Goal: Information Seeking & Learning: Learn about a topic

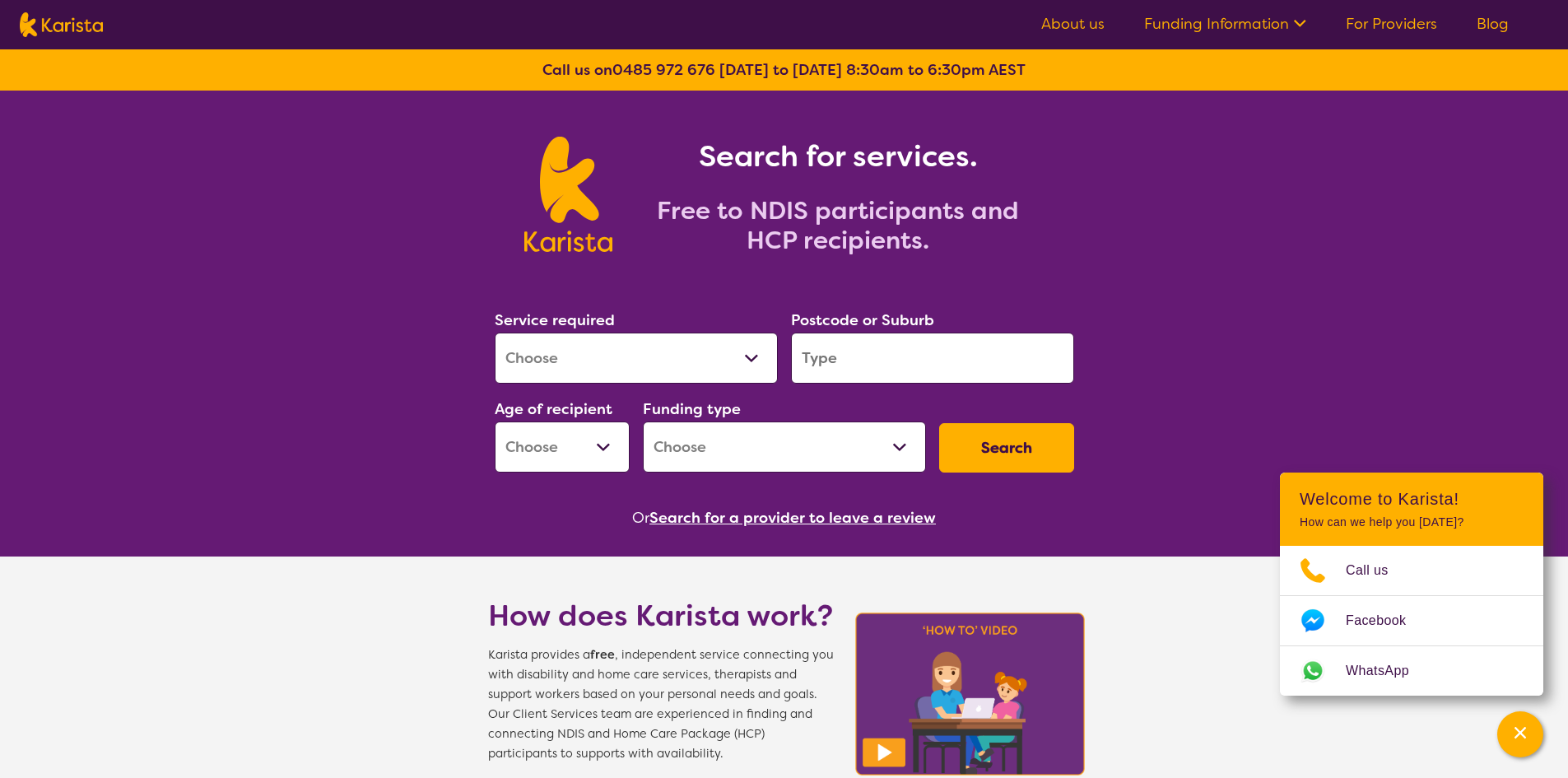
click at [1045, 231] on div "Search for services. Free to NDIS participants and HCP recipients." at bounding box center [784, 196] width 580 height 118
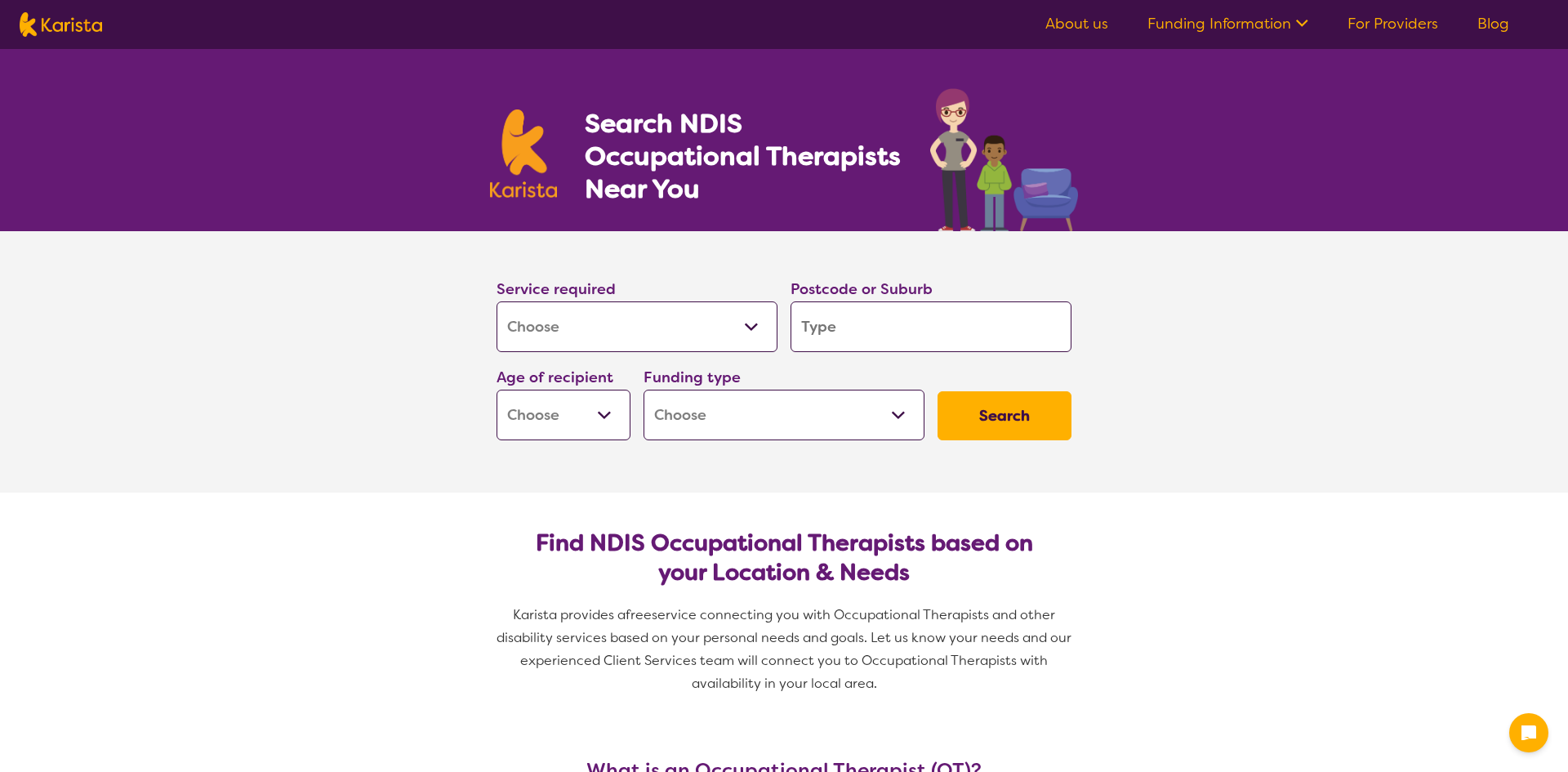
select select "[MEDICAL_DATA]"
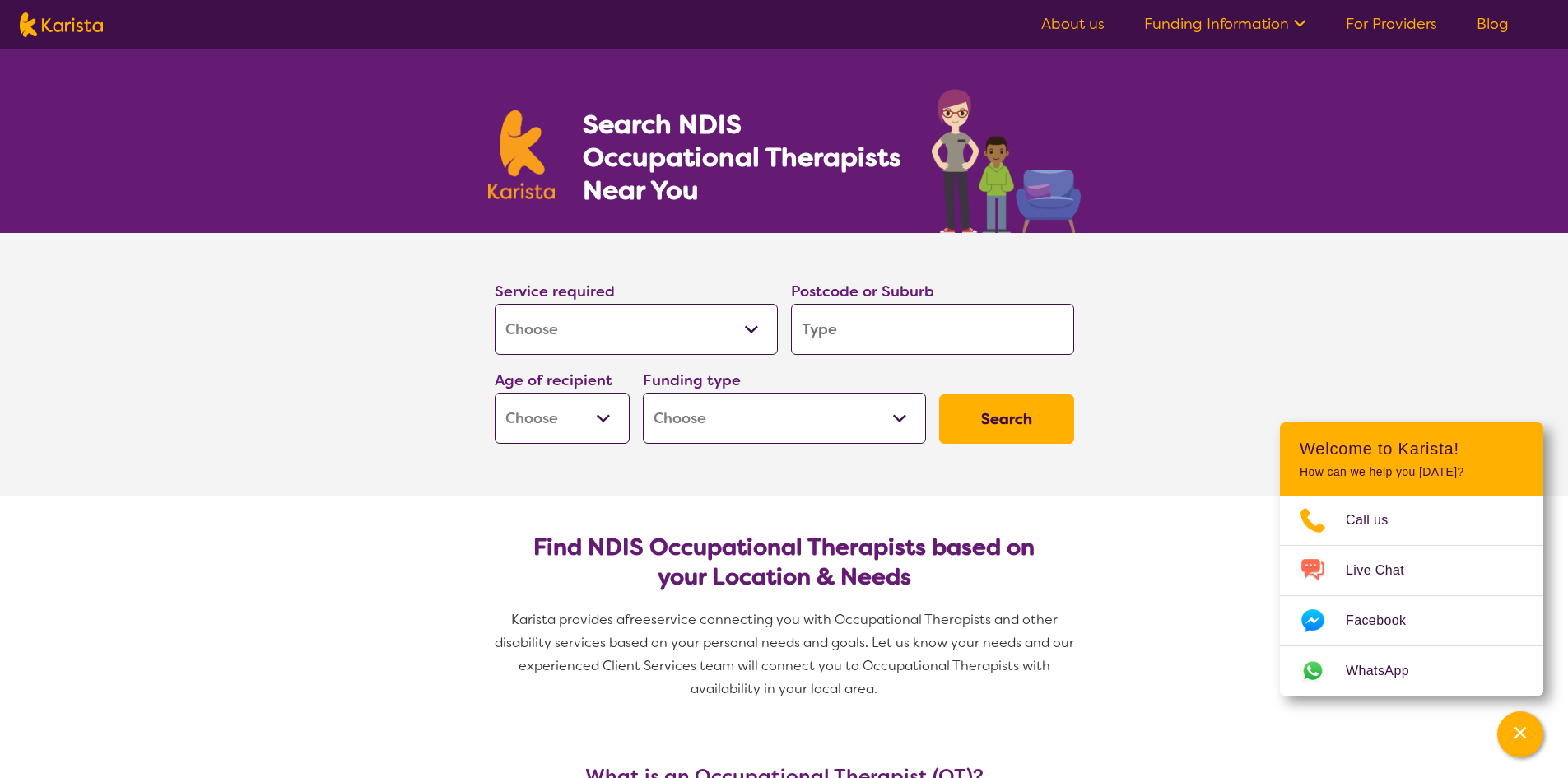
click at [1299, 26] on icon at bounding box center [1297, 21] width 17 height 17
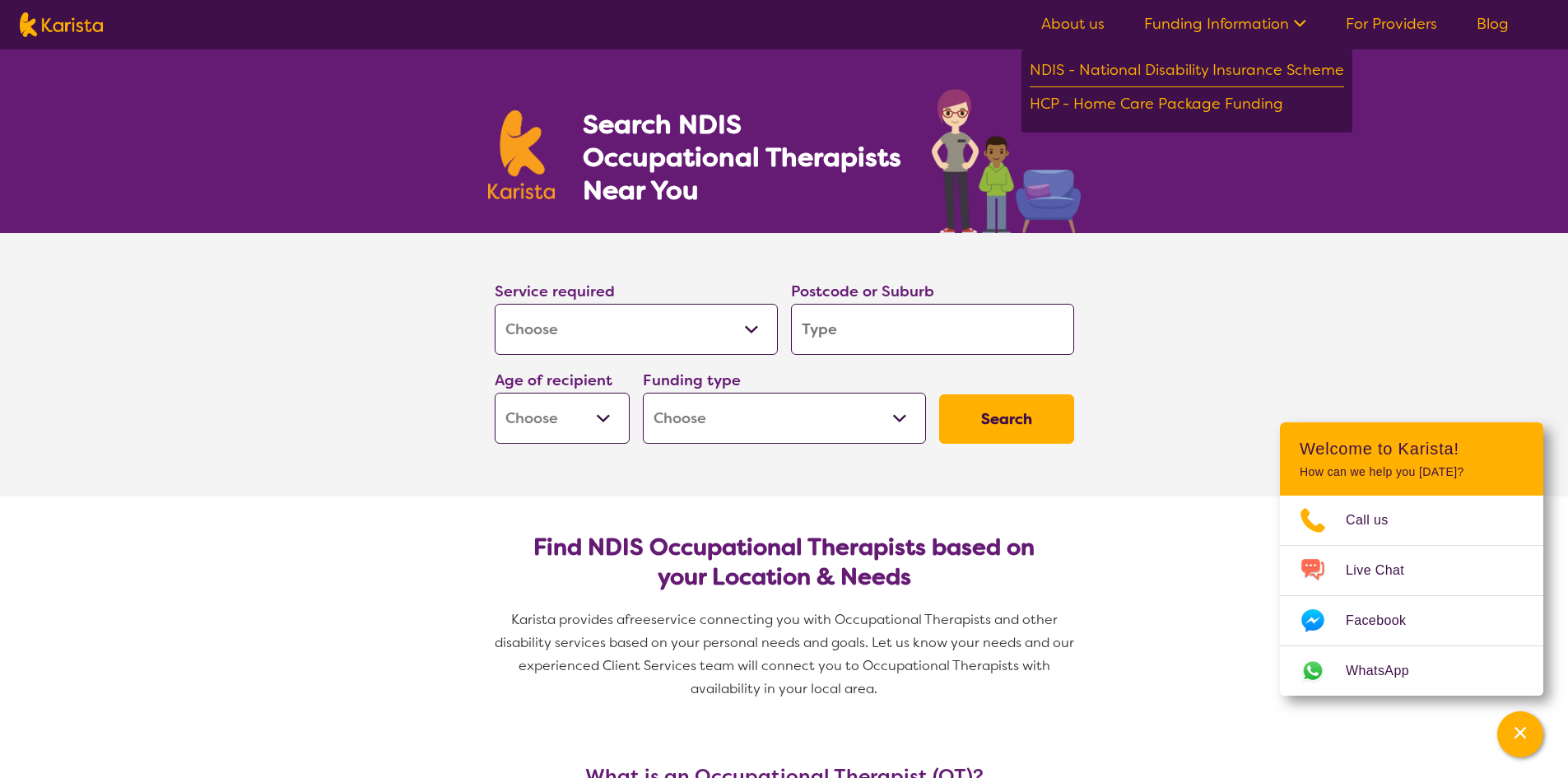
click at [1081, 345] on section "Service required Allied Health Assistant Assessment ([MEDICAL_DATA] or [MEDICAL…" at bounding box center [784, 341] width 632 height 217
click at [845, 186] on h1 "Search NDIS Occupational Therapists Near You" at bounding box center [743, 157] width 320 height 99
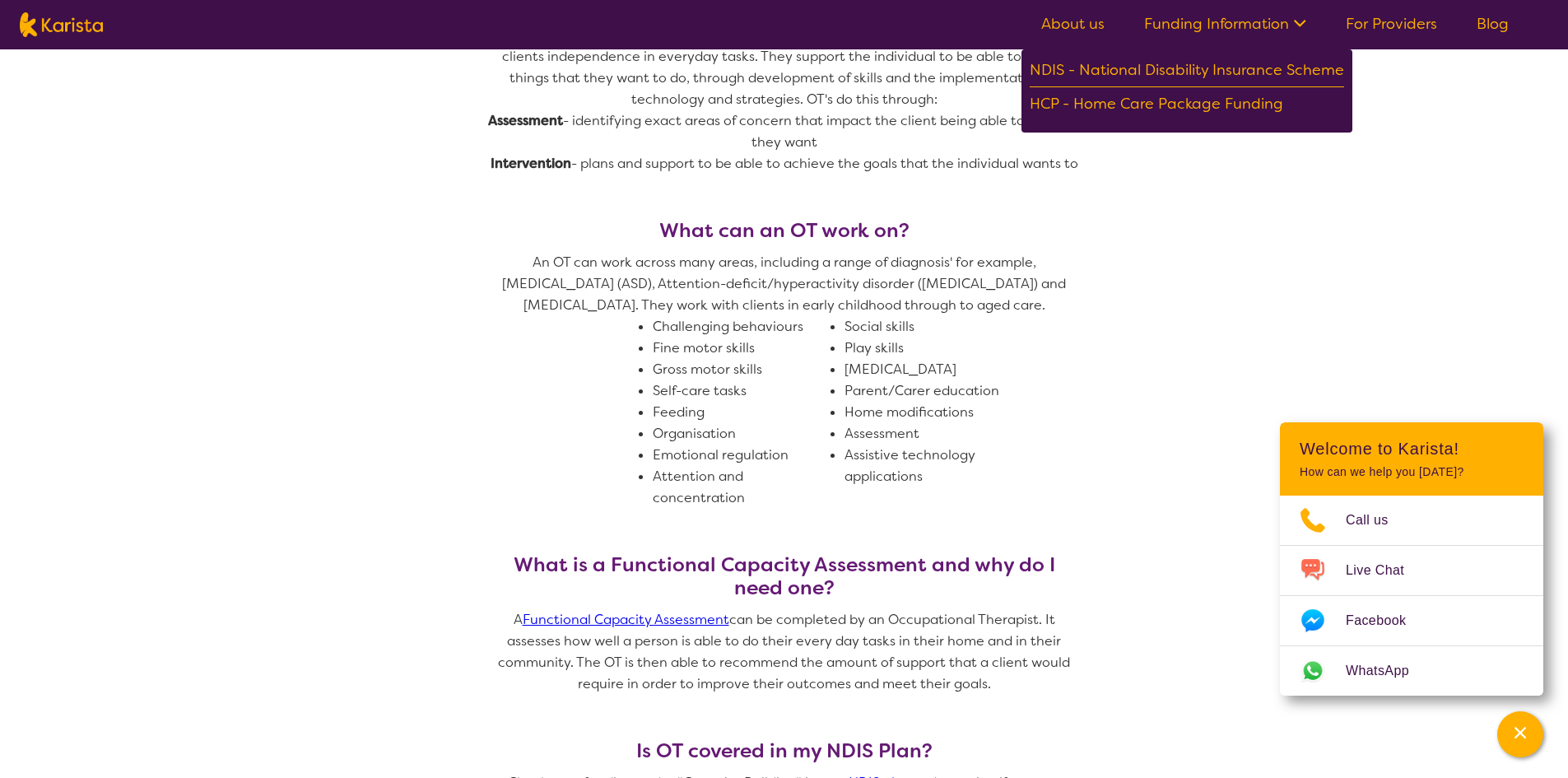
scroll to position [576, 0]
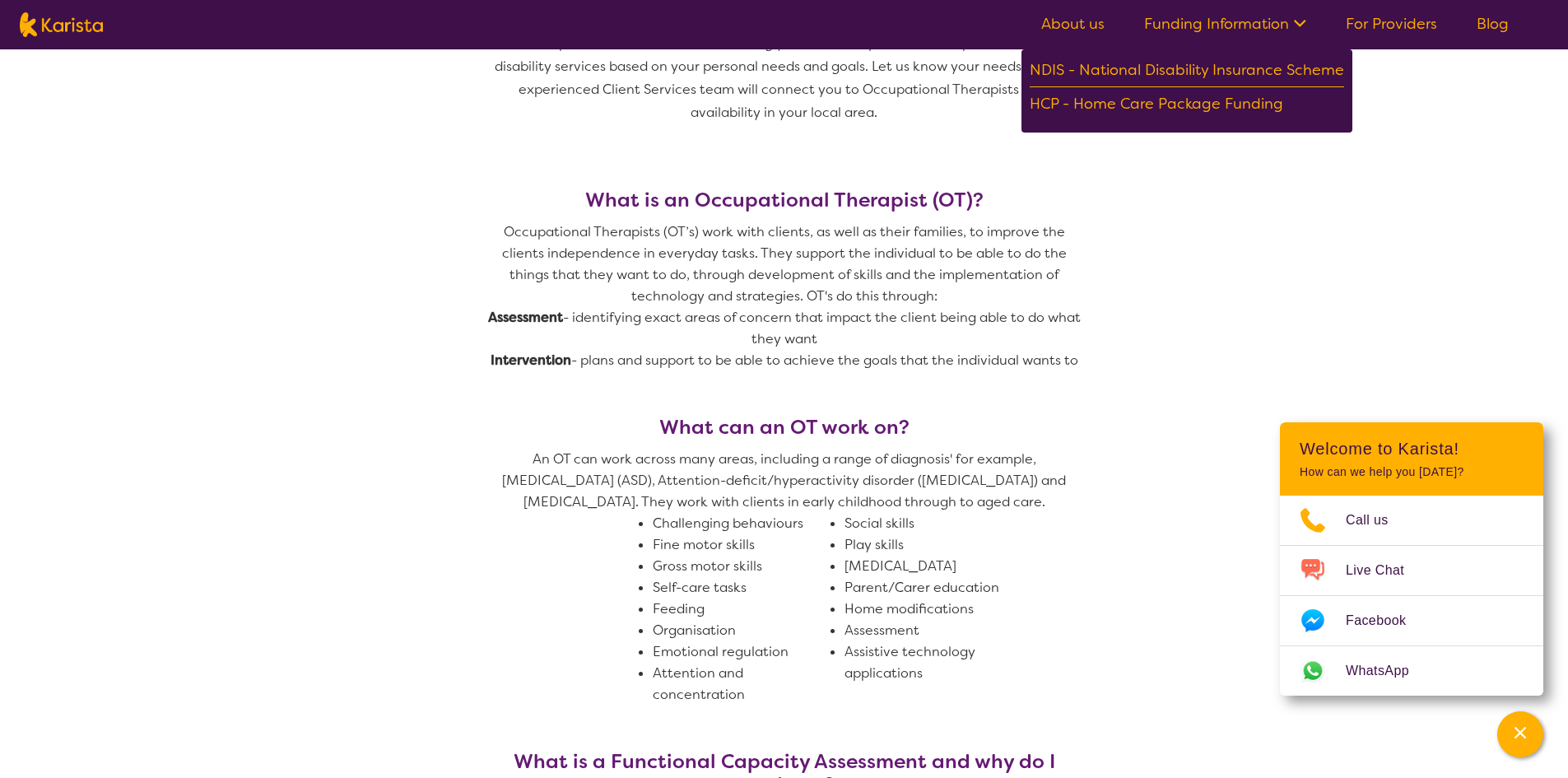
click at [831, 485] on p "An OT can work across many areas, including a range of diagnosis' for example, …" at bounding box center [784, 480] width 592 height 65
click at [723, 241] on p "Occupational Therapists (OT’s) work with clients, as well as their families, to…" at bounding box center [784, 264] width 592 height 86
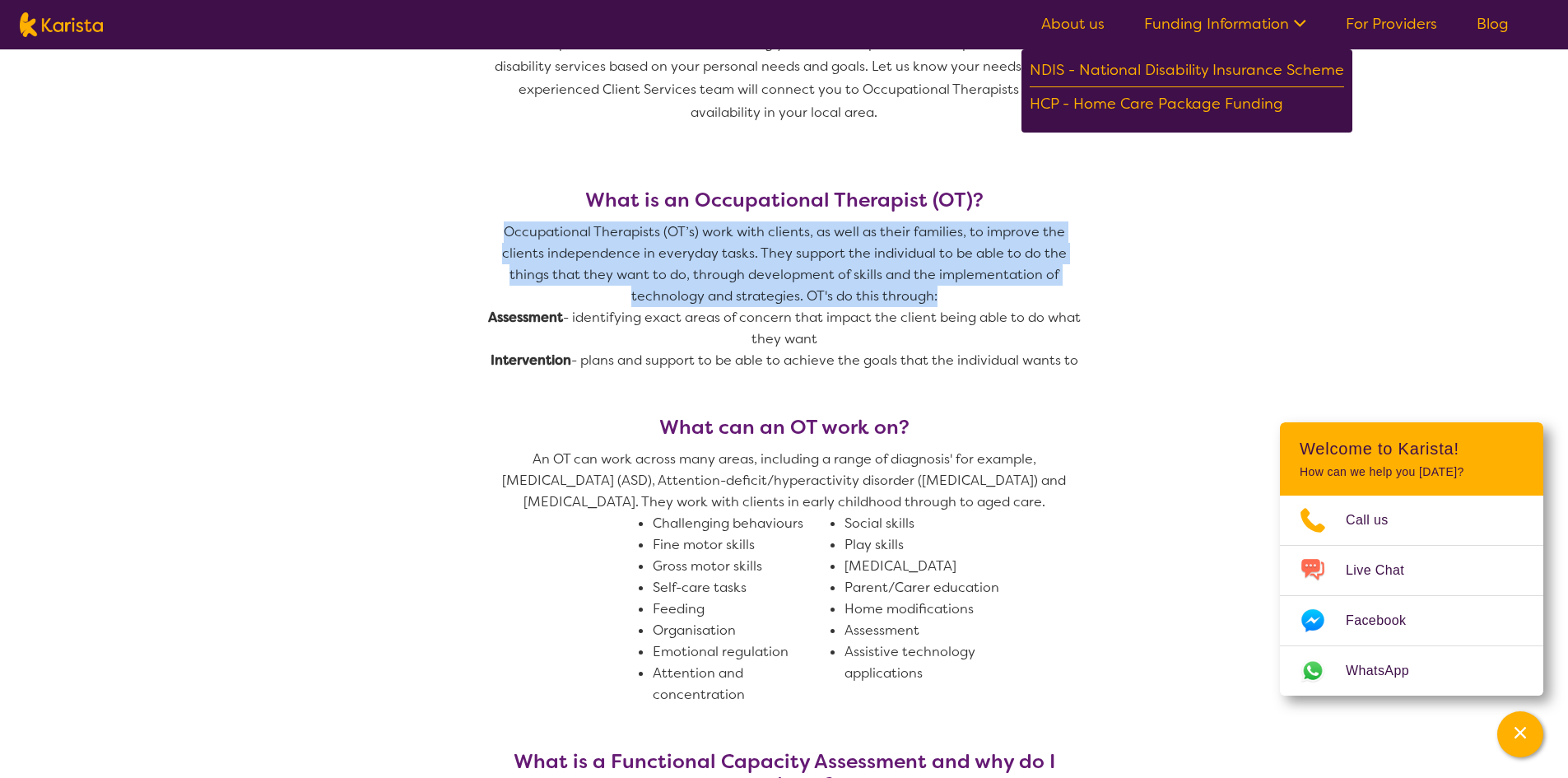
click at [723, 241] on p "Occupational Therapists (OT’s) work with clients, as well as their families, to…" at bounding box center [784, 264] width 592 height 86
click at [746, 305] on p "Occupational Therapists (OT’s) work with clients, as well as their families, to…" at bounding box center [784, 264] width 592 height 86
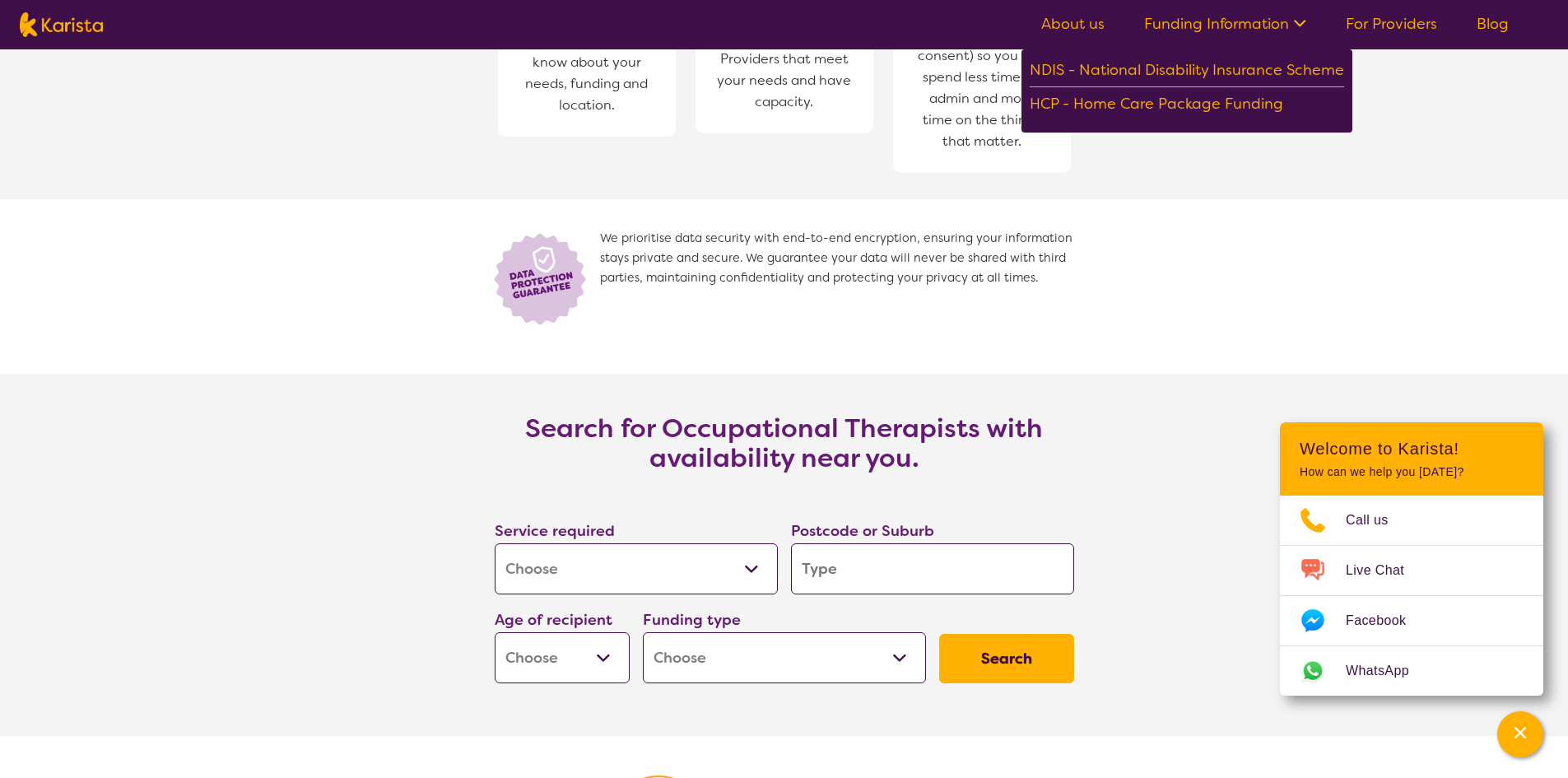
scroll to position [1564, 0]
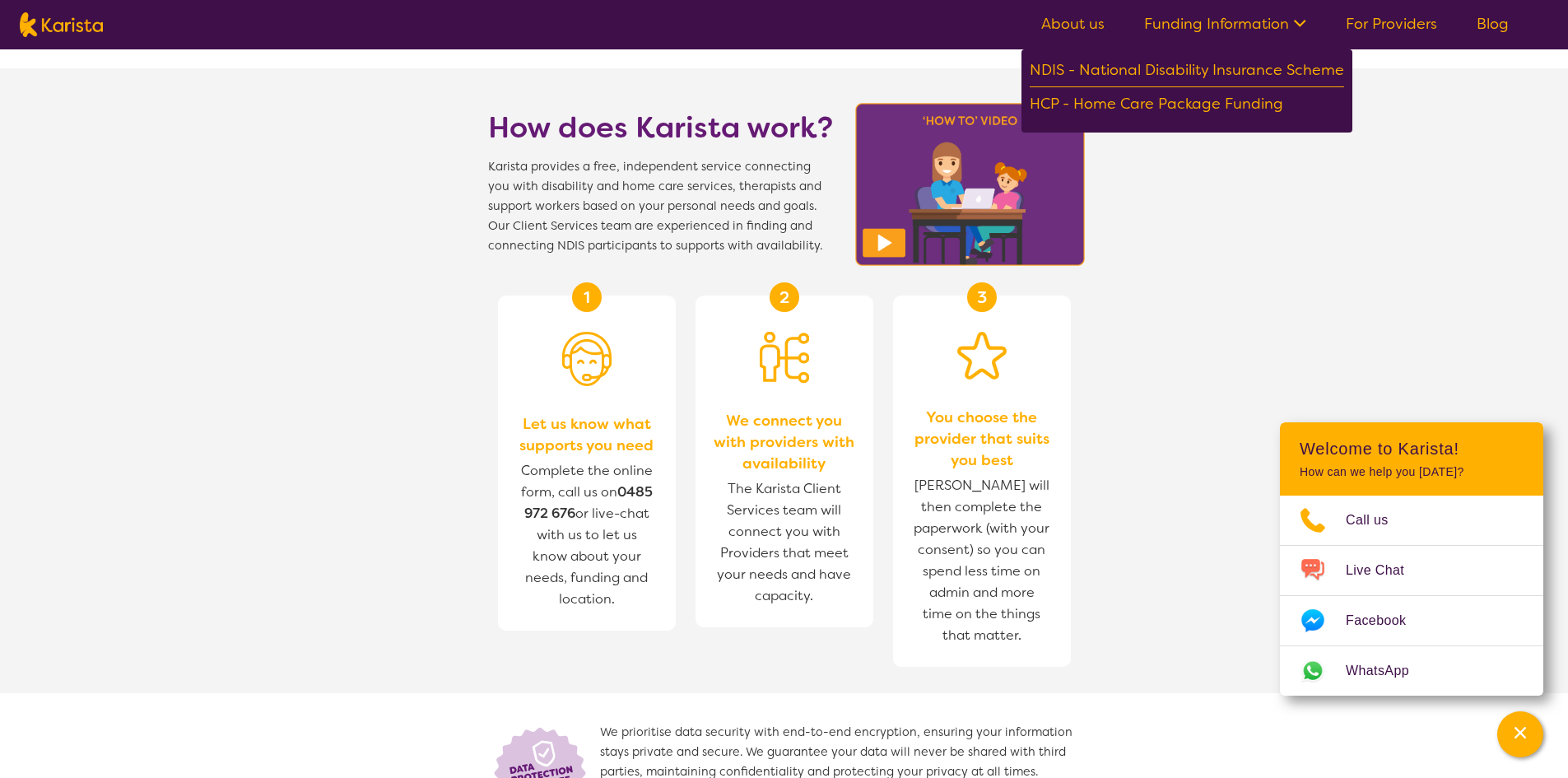
drag, startPoint x: 1400, startPoint y: 22, endPoint x: 1345, endPoint y: 237, distance: 221.9
click at [1400, 22] on link "For Providers" at bounding box center [1391, 24] width 91 height 20
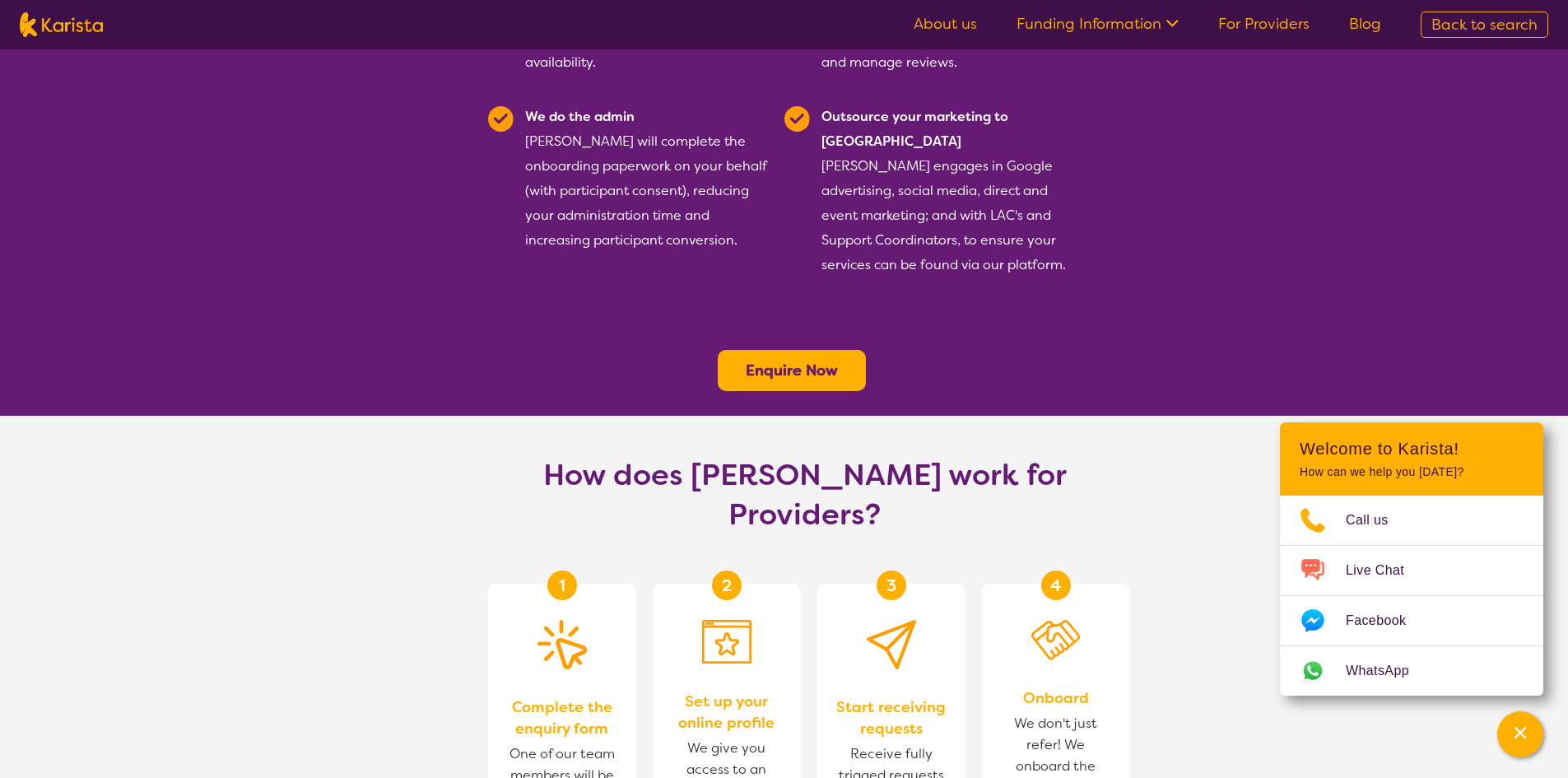
scroll to position [823, 0]
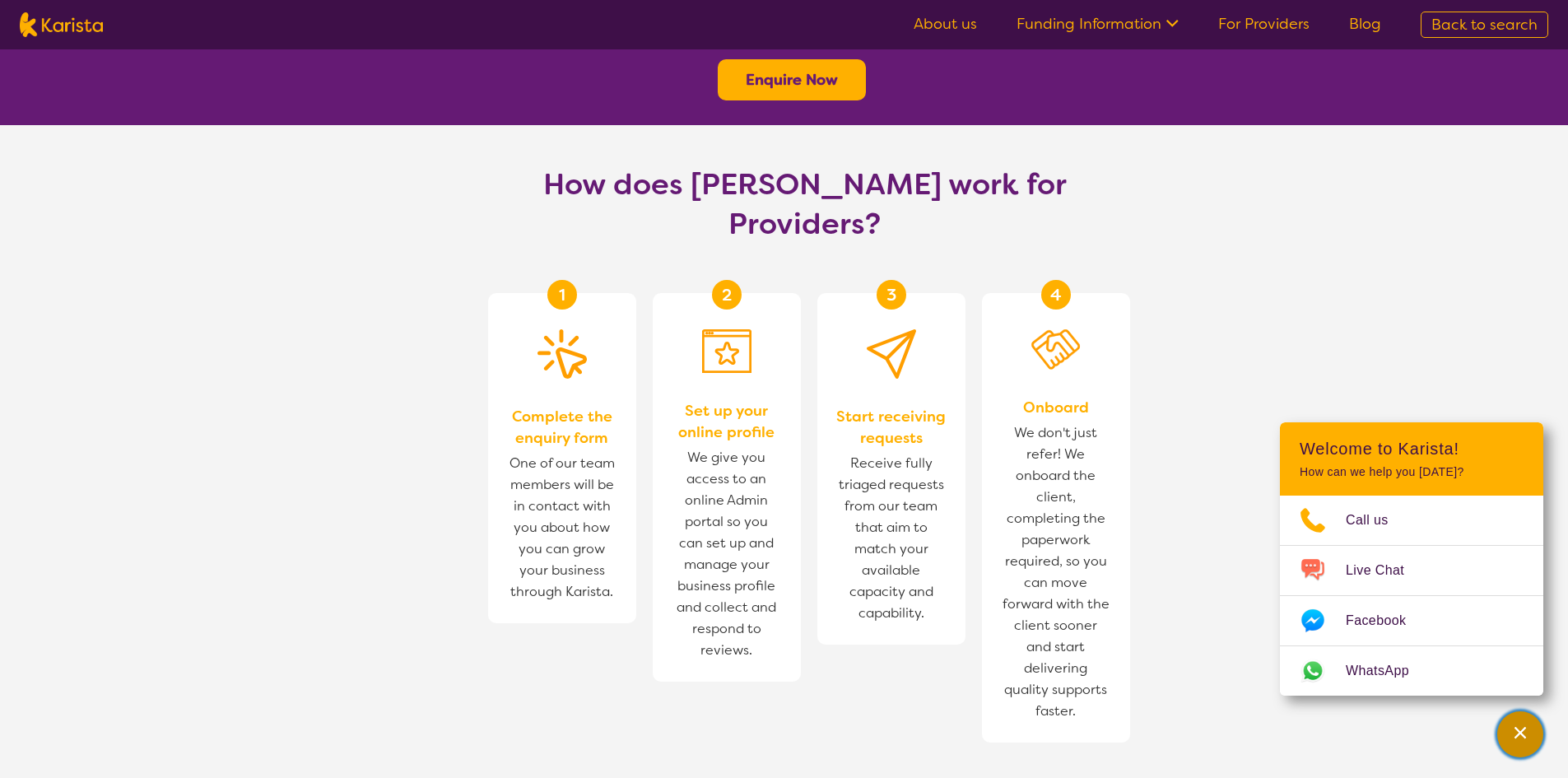
drag, startPoint x: 1532, startPoint y: 731, endPoint x: 1504, endPoint y: 762, distance: 41.8
click at [1532, 731] on div "Channel Menu" at bounding box center [1521, 734] width 33 height 36
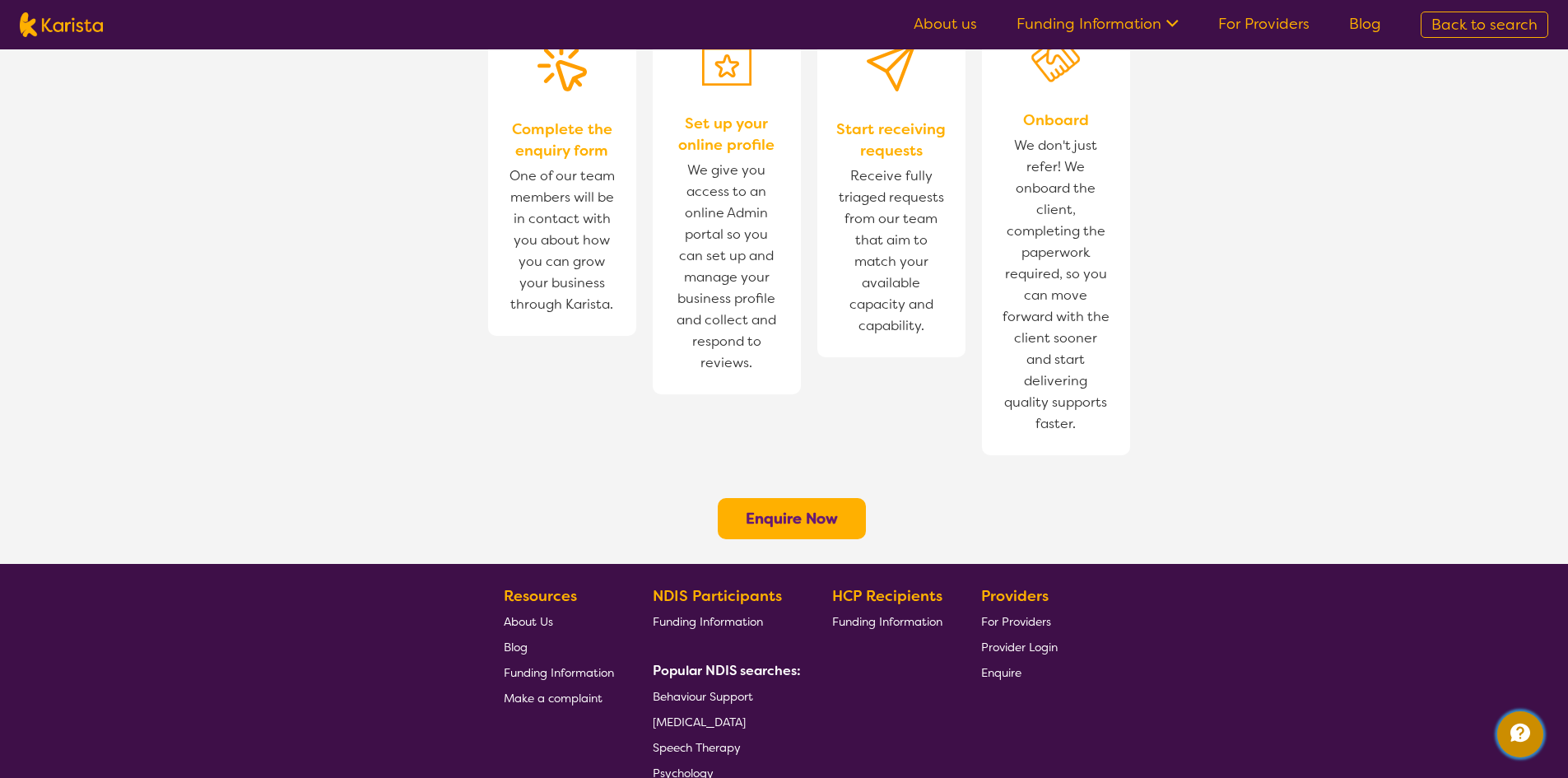
scroll to position [1207, 0]
